Goal: Transaction & Acquisition: Subscribe to service/newsletter

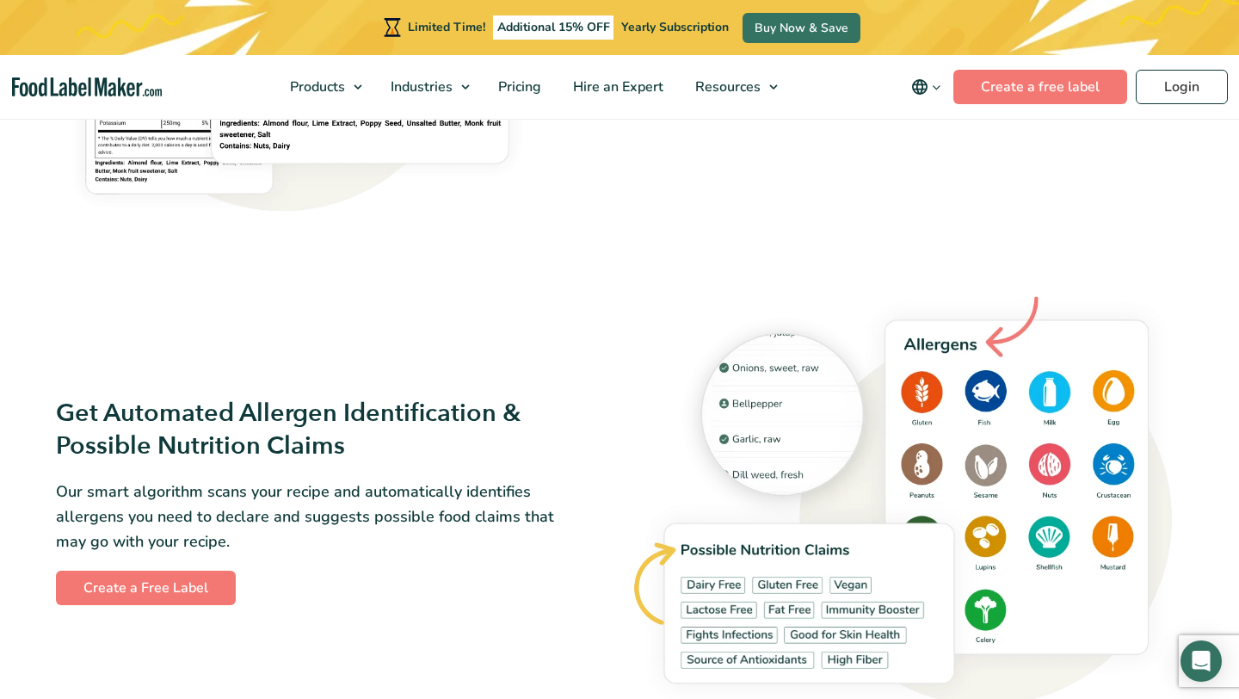
scroll to position [1813, 0]
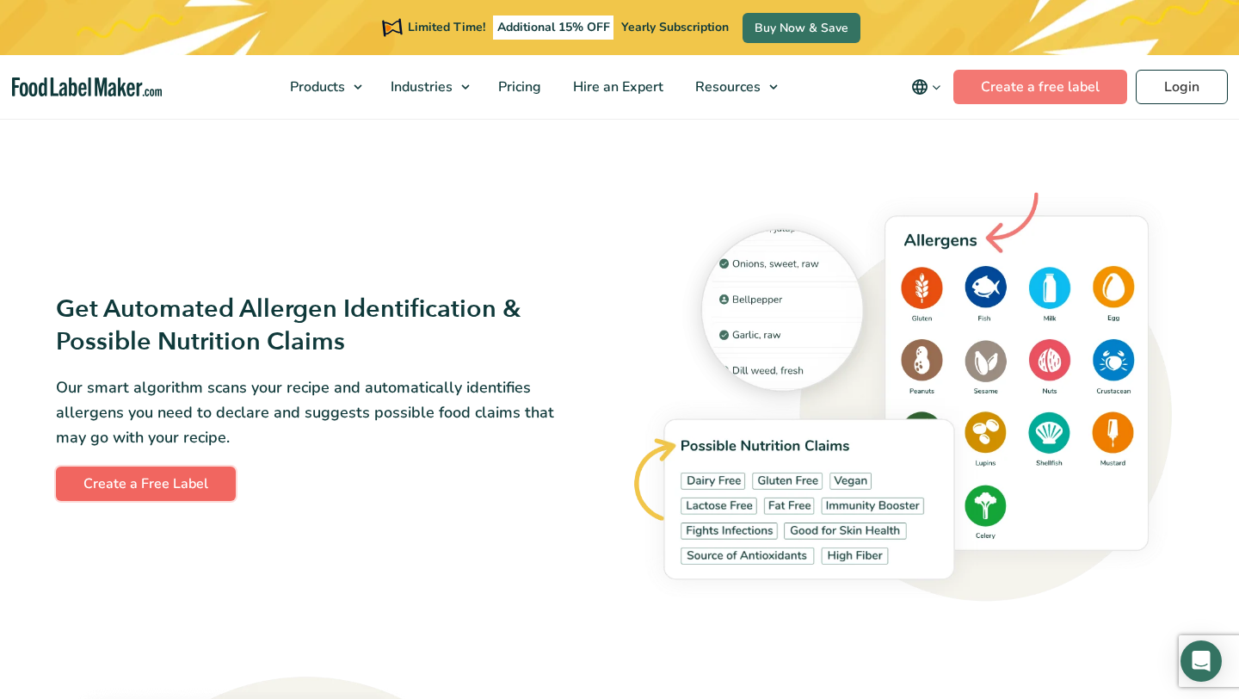
click at [158, 493] on link "Create a Free Label" at bounding box center [146, 483] width 180 height 34
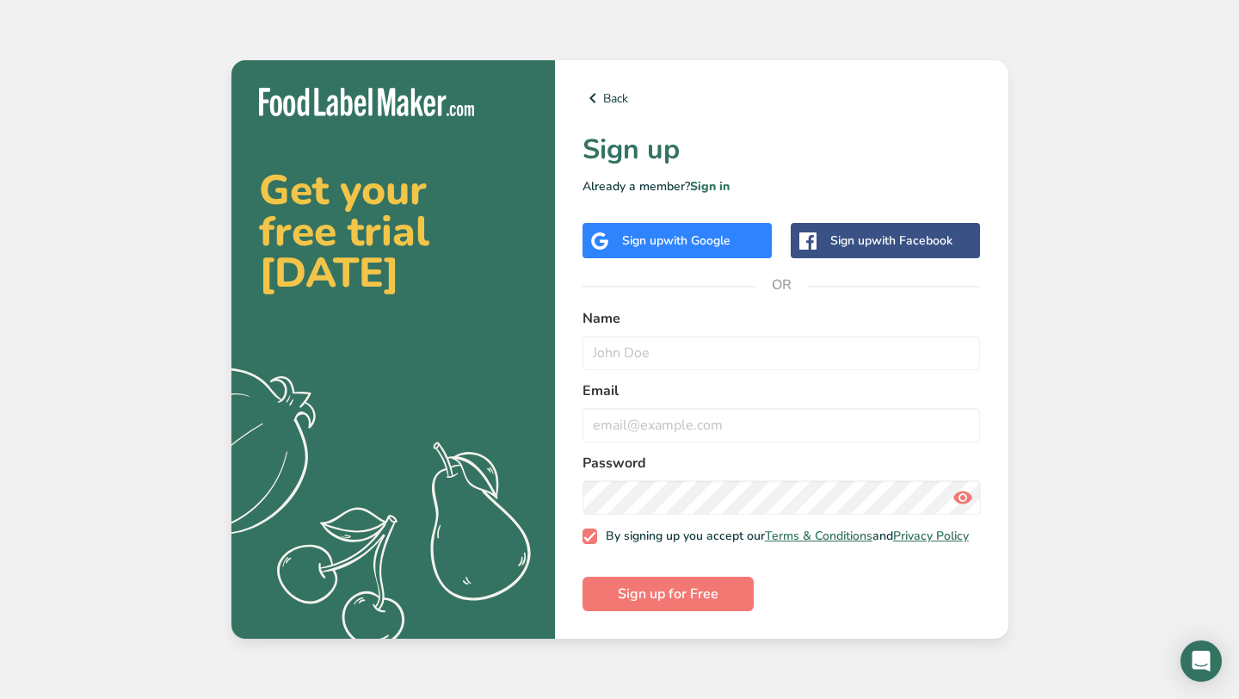
drag, startPoint x: 699, startPoint y: 227, endPoint x: 868, endPoint y: -9, distance: 290.3
click at [868, 0] on html "Get your free trial today .a{fill:#f5f3ed;} Back Sign up Already a member? Sign…" at bounding box center [619, 349] width 1239 height 699
click at [825, 7] on div "Get your free trial today .a{fill:#f5f3ed;} Back Sign up Already a member? Sign…" at bounding box center [619, 349] width 1239 height 699
